Goal: Navigation & Orientation: Find specific page/section

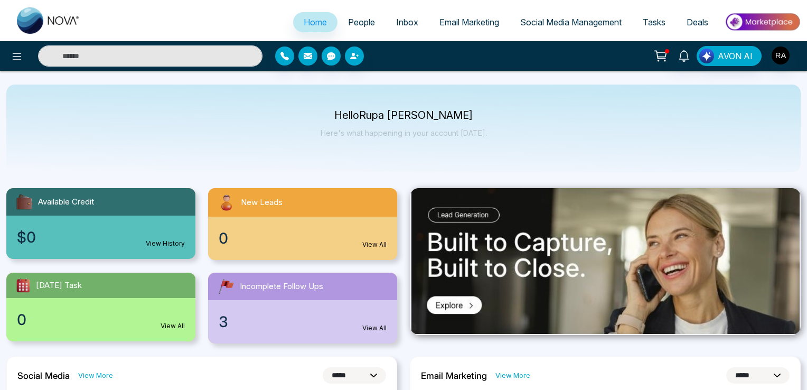
select select "*"
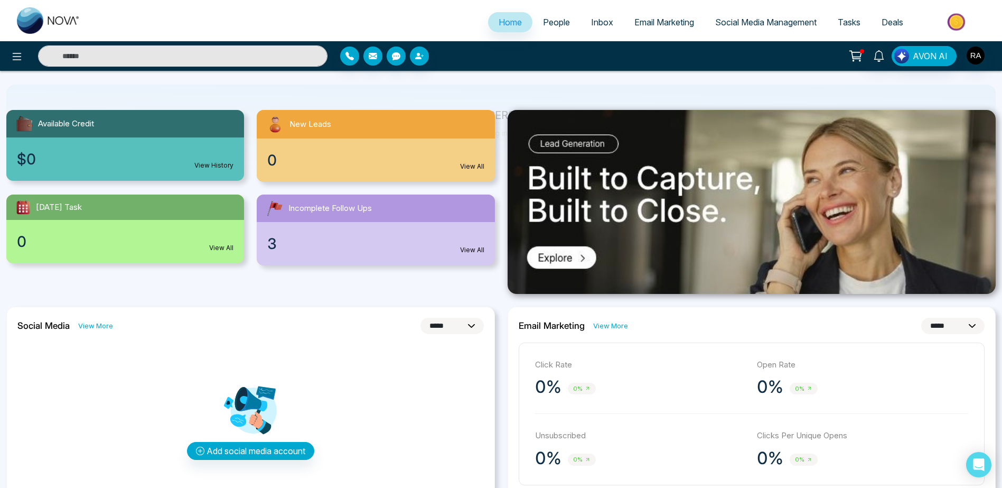
scroll to position [79, 0]
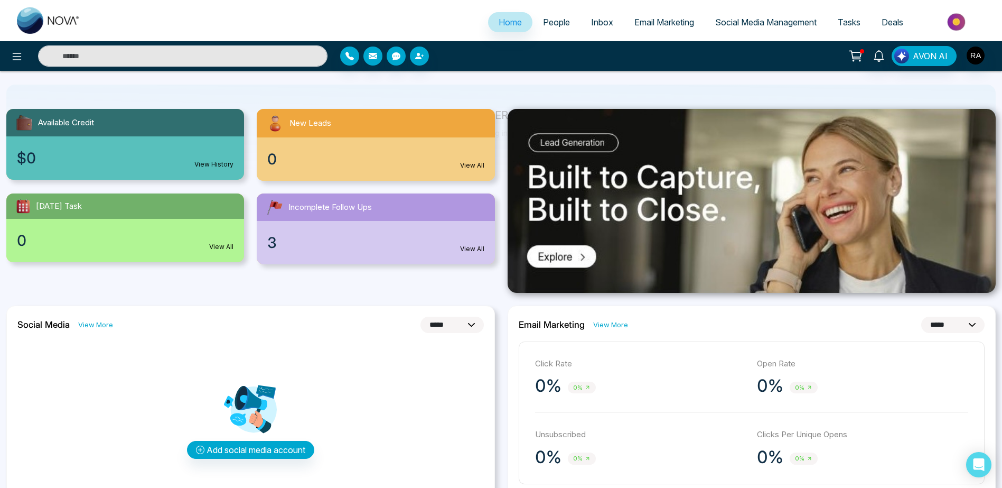
click at [292, 228] on div "3 View All" at bounding box center [376, 242] width 238 height 43
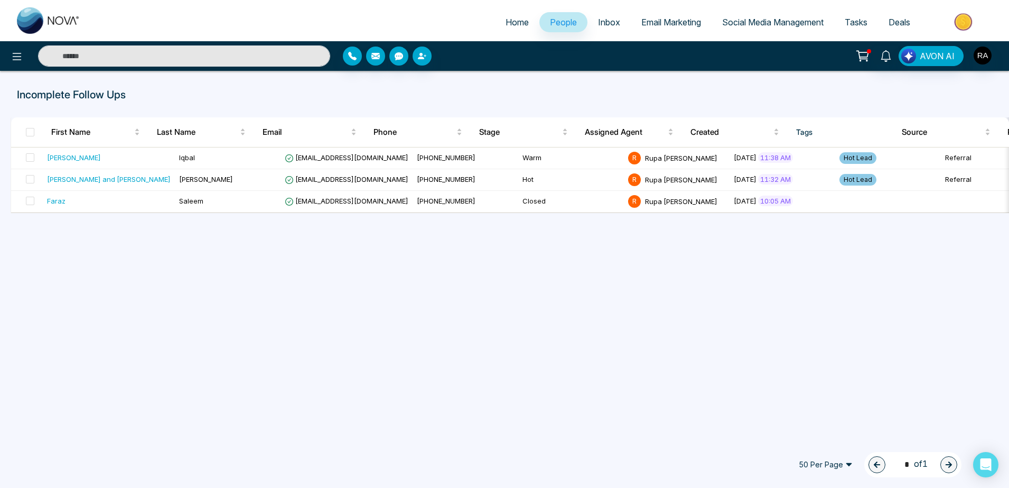
select select "*"
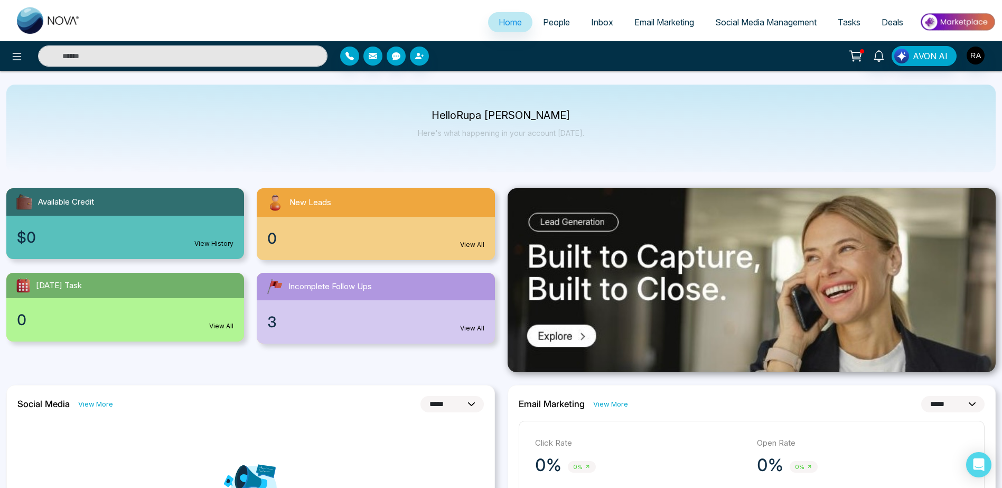
click at [345, 196] on div "New Leads" at bounding box center [376, 202] width 238 height 29
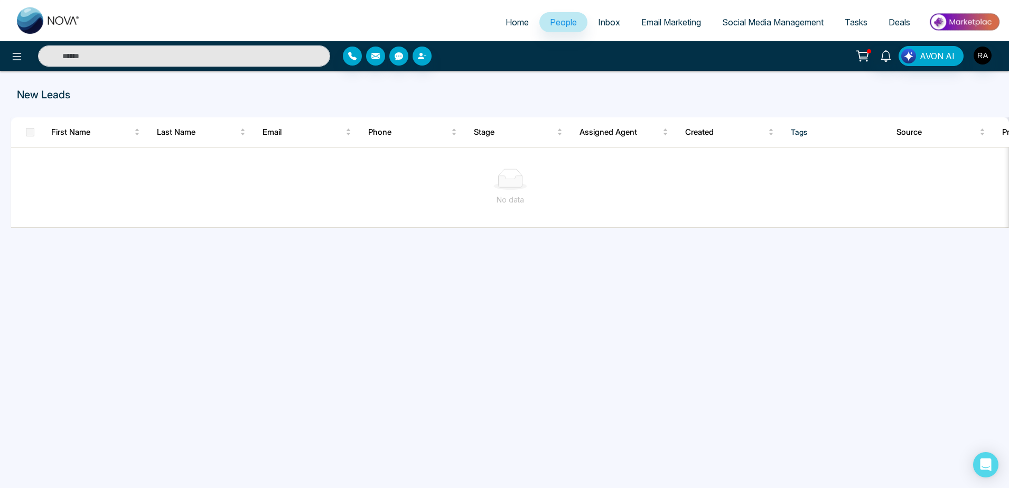
select select "*"
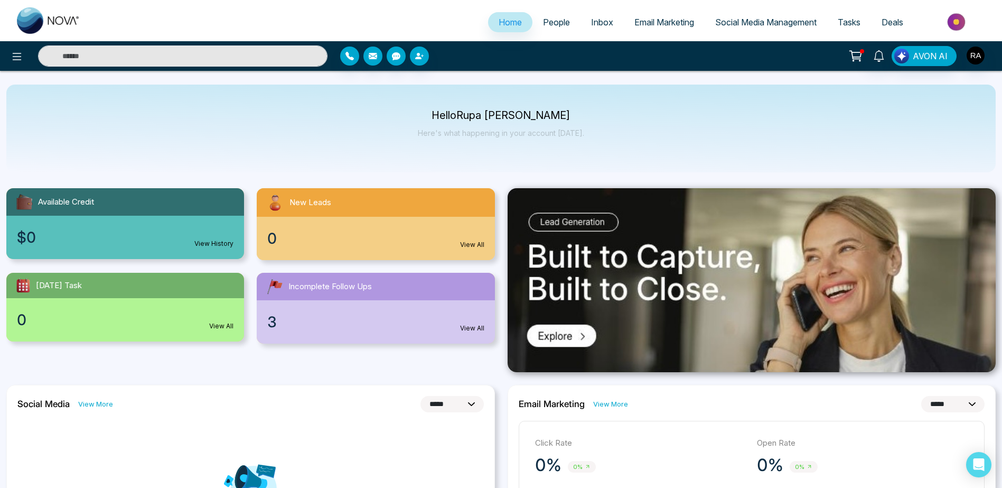
click at [545, 27] on link "People" at bounding box center [557, 22] width 48 height 20
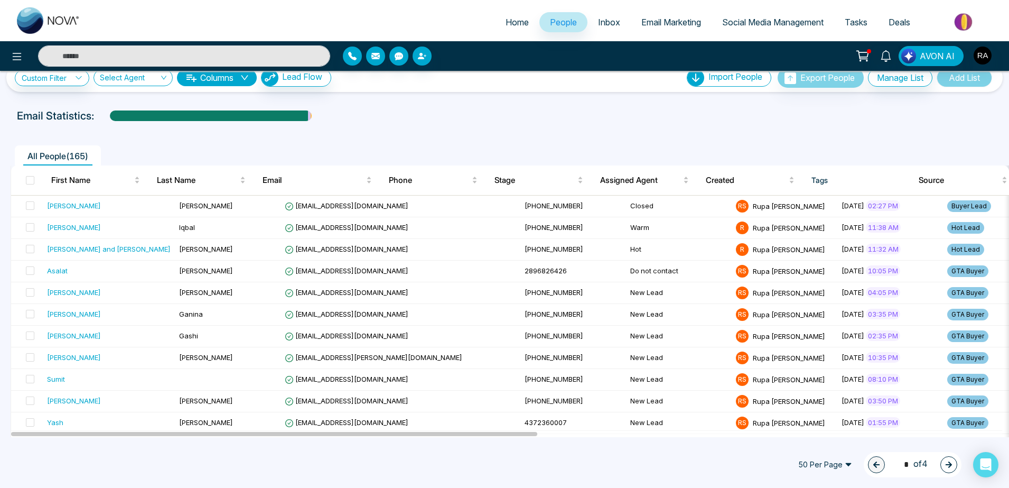
scroll to position [11, 0]
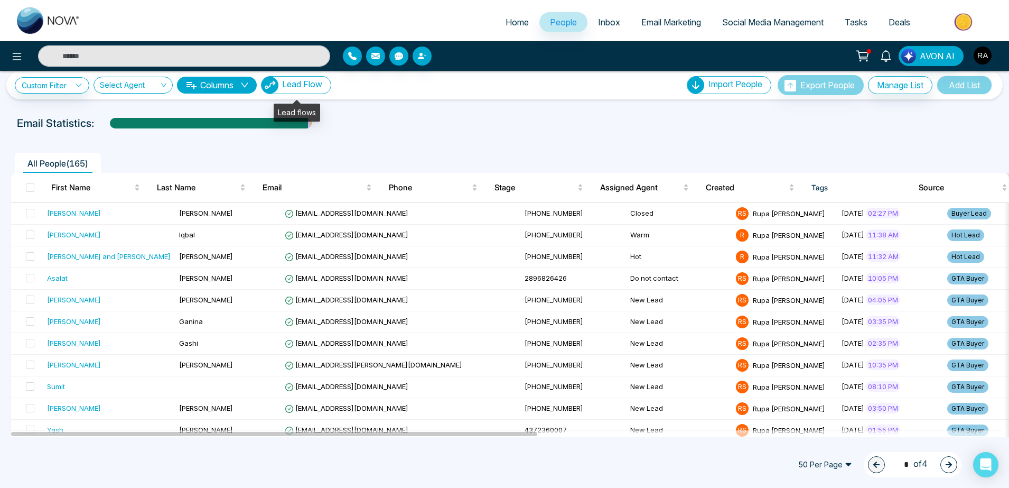
click at [292, 90] on button "Lead Flow" at bounding box center [296, 85] width 70 height 18
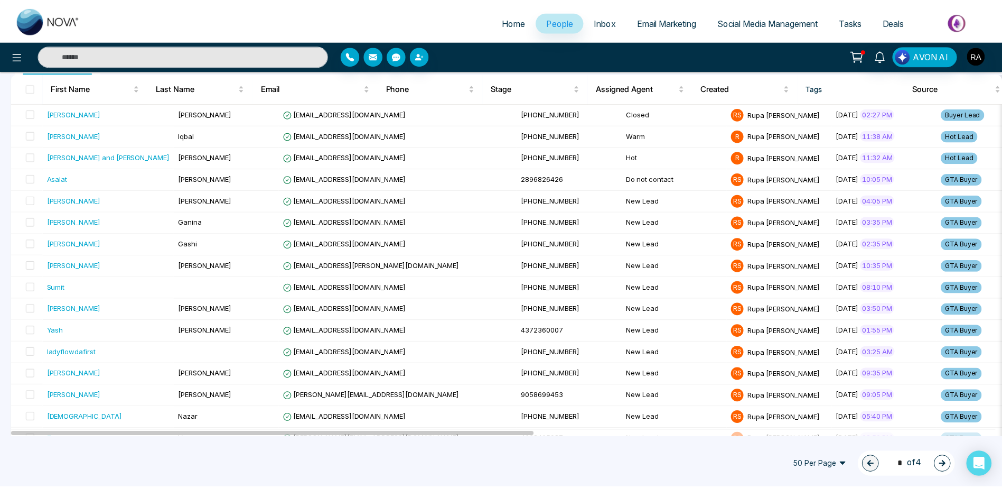
scroll to position [46, 0]
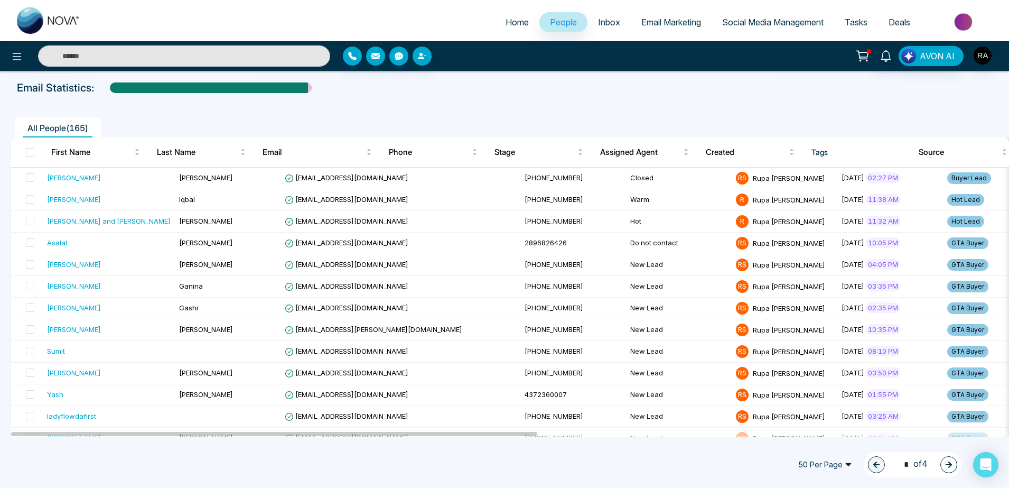
click at [511, 24] on span "Home" at bounding box center [517, 22] width 23 height 11
select select "*"
